Goal: Task Accomplishment & Management: Use online tool/utility

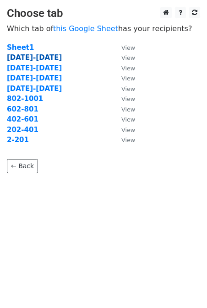
click at [22, 58] on strong "[DATE]-[DATE]" at bounding box center [34, 58] width 55 height 8
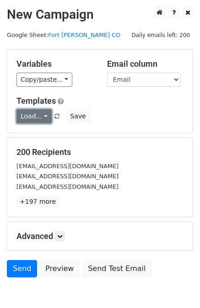
click at [29, 118] on link "Load..." at bounding box center [33, 116] width 35 height 14
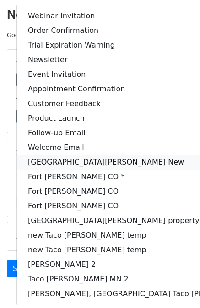
click at [72, 163] on link "Fort Collins New" at bounding box center [146, 162] width 259 height 15
